Goal: Information Seeking & Learning: Check status

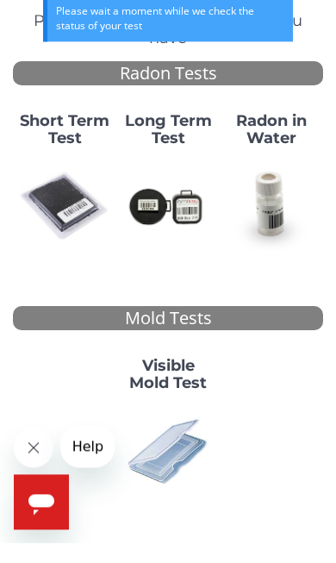
scroll to position [121, 0]
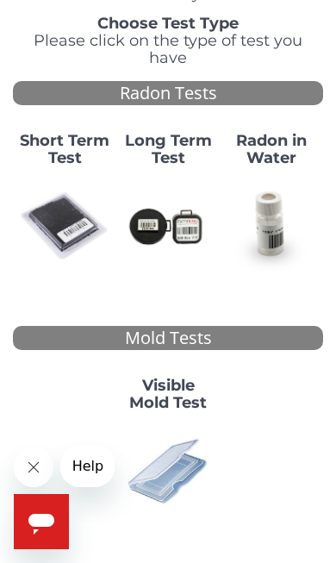
click at [213, 326] on div "Mold Tests" at bounding box center [168, 338] width 311 height 25
click at [179, 430] on img at bounding box center [168, 471] width 90 height 90
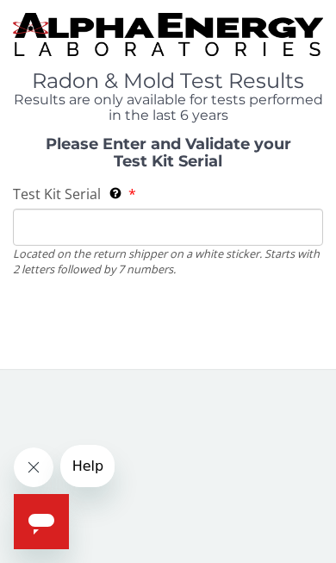
scroll to position [0, 0]
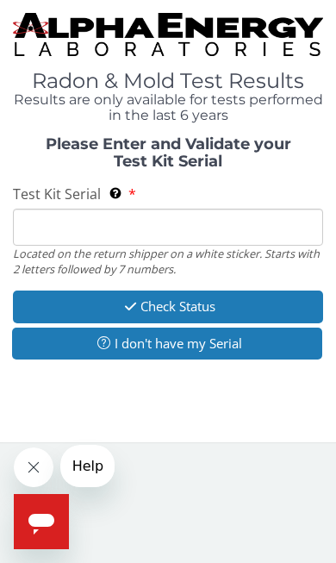
click at [246, 301] on button "Check Status" at bounding box center [168, 307] width 311 height 32
click at [230, 342] on button "I don't have my Serial" at bounding box center [167, 344] width 311 height 32
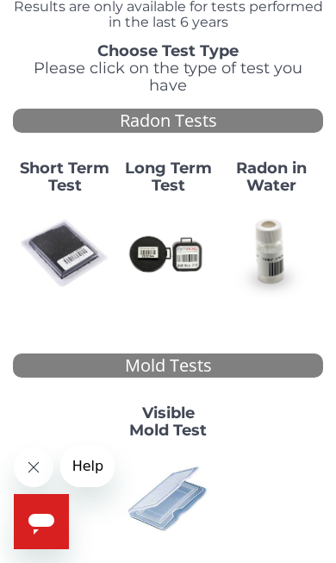
scroll to position [121, 0]
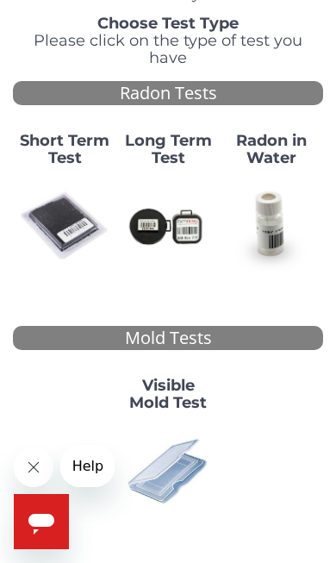
click at [177, 463] on img at bounding box center [168, 471] width 90 height 90
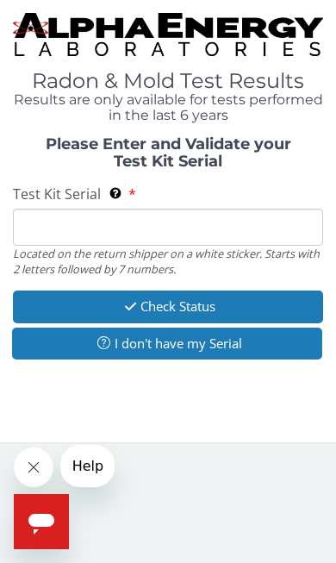
click at [224, 343] on button "I don't have my Serial" at bounding box center [167, 344] width 311 height 32
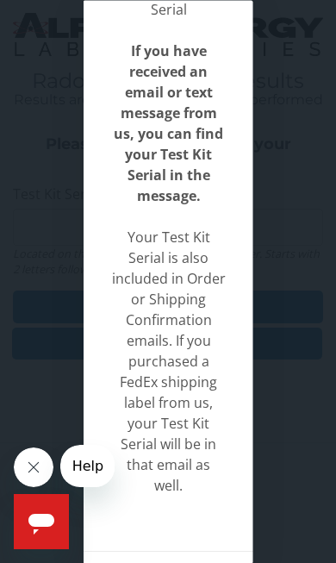
scroll to position [245, 0]
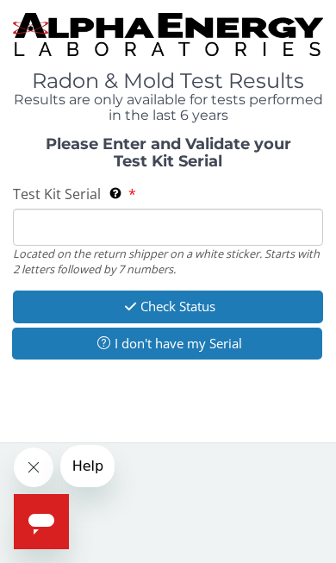
click at [62, 214] on input "Test Kit Serial Located on the return shipper on a white sticker. Starts with 2…" at bounding box center [168, 227] width 311 height 37
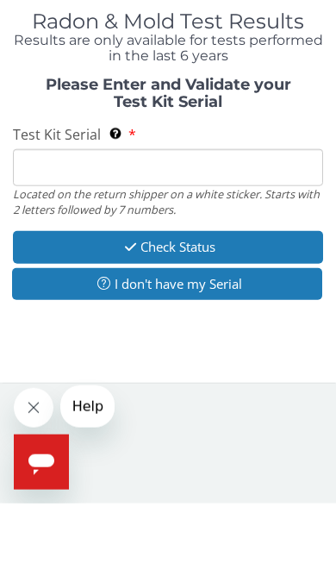
click at [66, 209] on input "Test Kit Serial Located on the return shipper on a white sticker. Starts with 2…" at bounding box center [168, 227] width 311 height 37
paste input "ML202728"
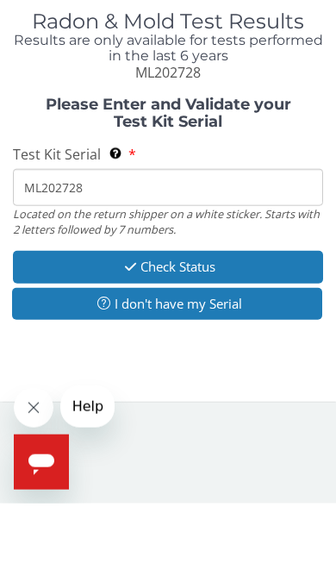
type input "ML202728"
click at [250, 311] on button "Check Status" at bounding box center [168, 327] width 311 height 32
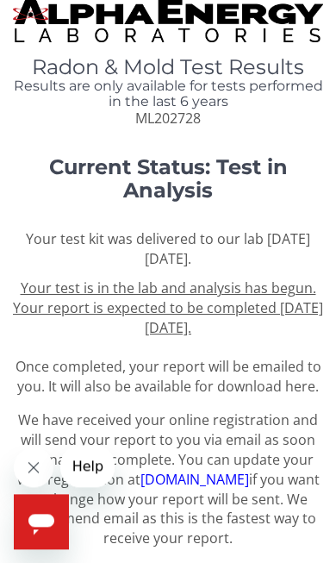
scroll to position [40, 0]
